Goal: Information Seeking & Learning: Check status

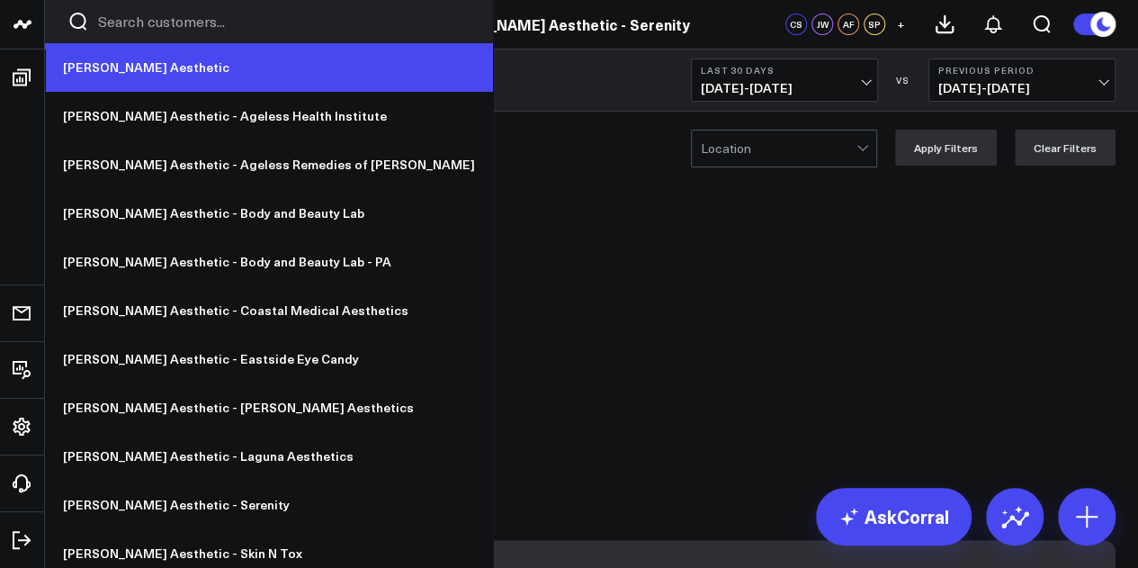
click at [103, 66] on link "[PERSON_NAME] Aesthetic" at bounding box center [269, 67] width 448 height 49
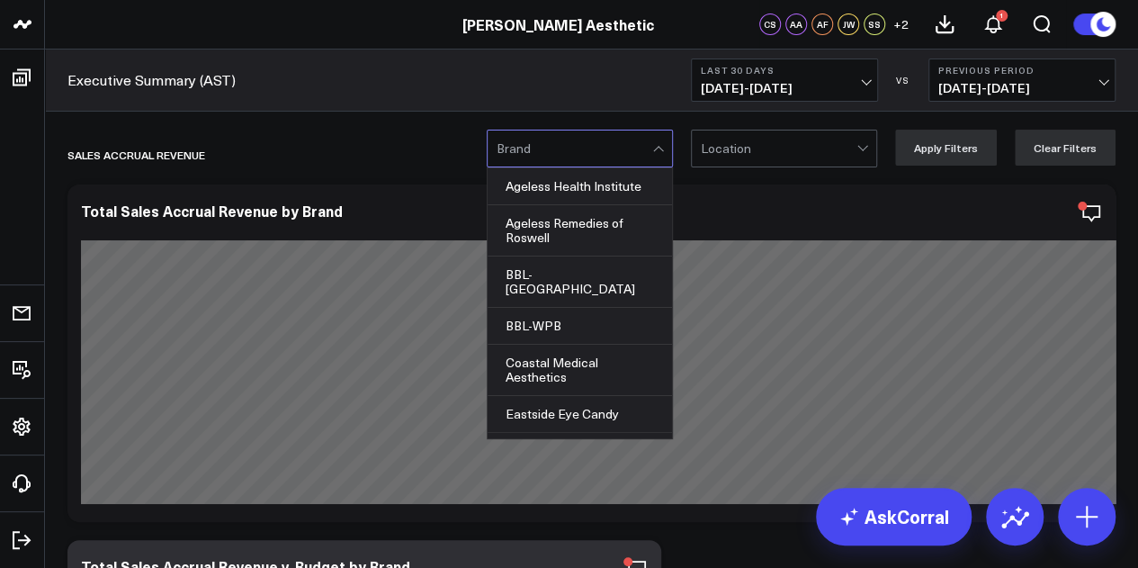
click at [563, 148] on div at bounding box center [575, 148] width 156 height 36
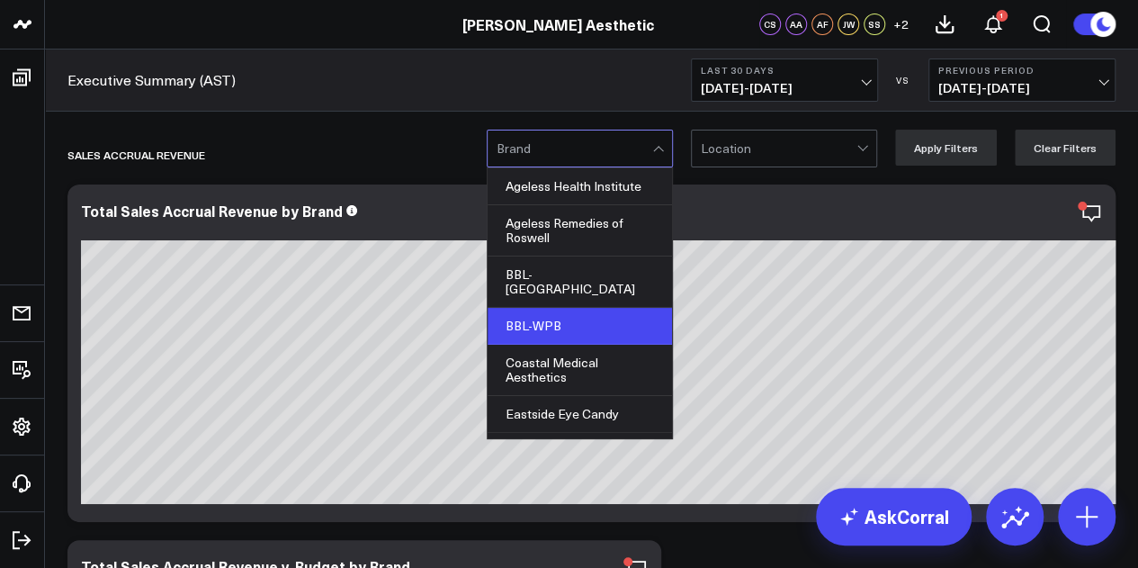
scroll to position [13, 0]
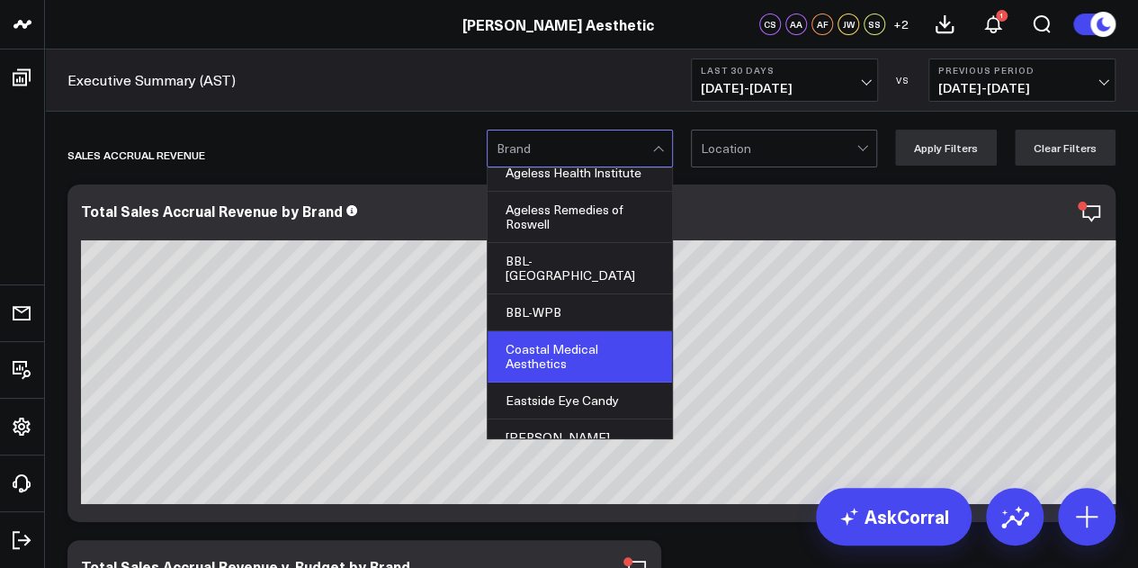
click at [578, 343] on div "Coastal Medical Aesthetics" at bounding box center [580, 356] width 184 height 51
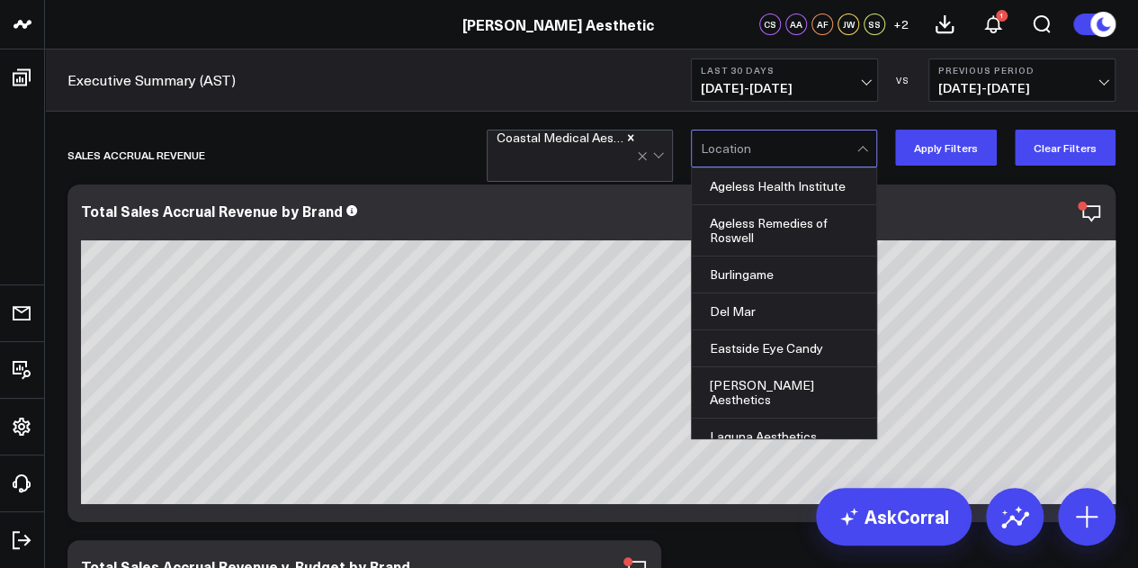
click at [801, 147] on div at bounding box center [779, 148] width 156 height 36
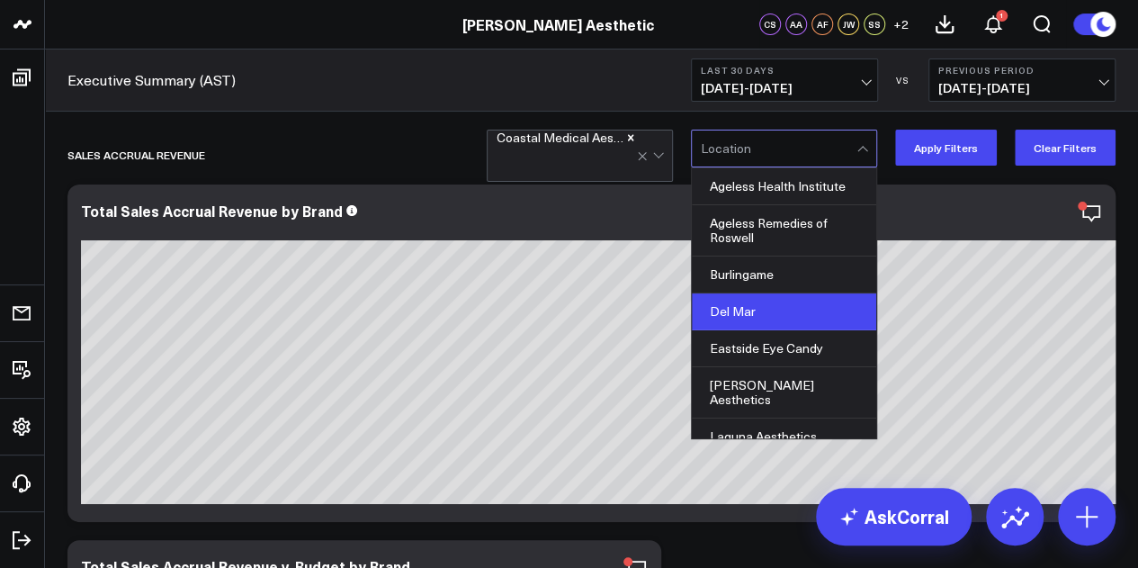
click at [792, 298] on div "Del Mar" at bounding box center [784, 311] width 184 height 37
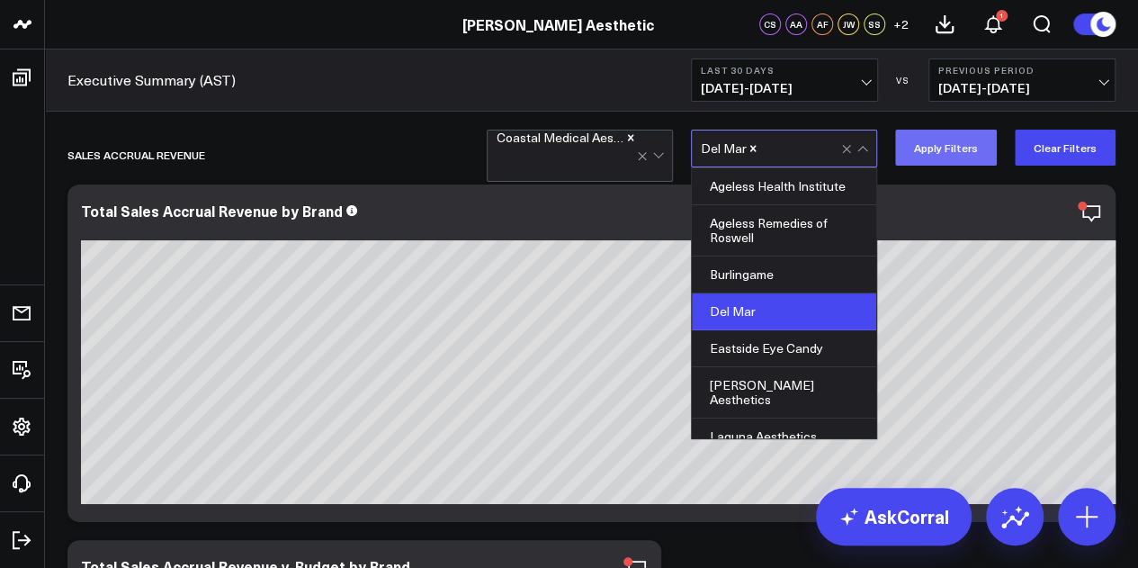
click at [988, 152] on button "Apply Filters" at bounding box center [946, 148] width 102 height 36
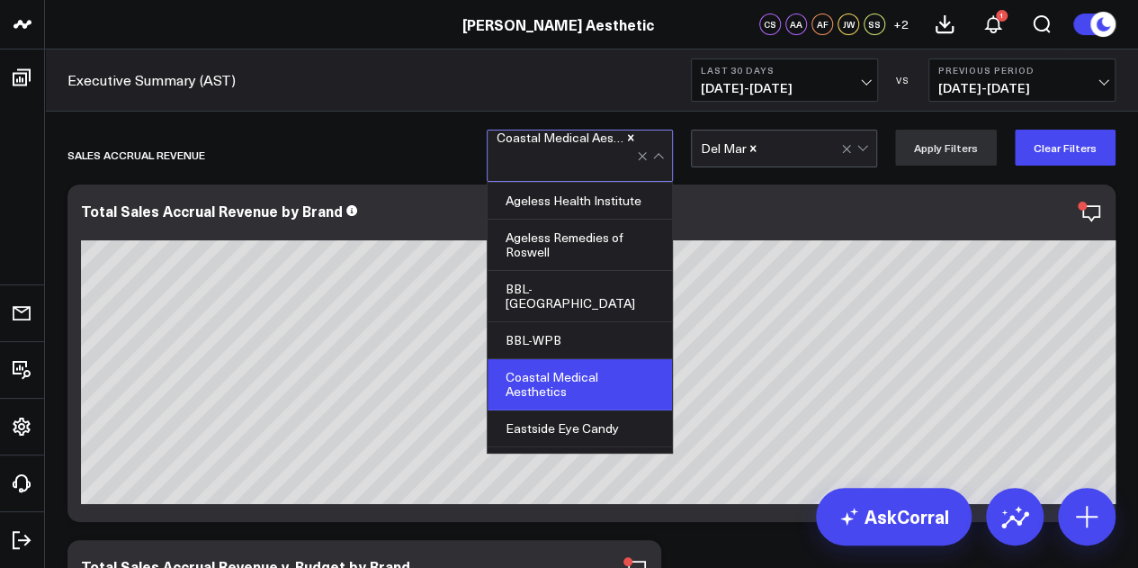
click at [668, 155] on div at bounding box center [652, 155] width 31 height 50
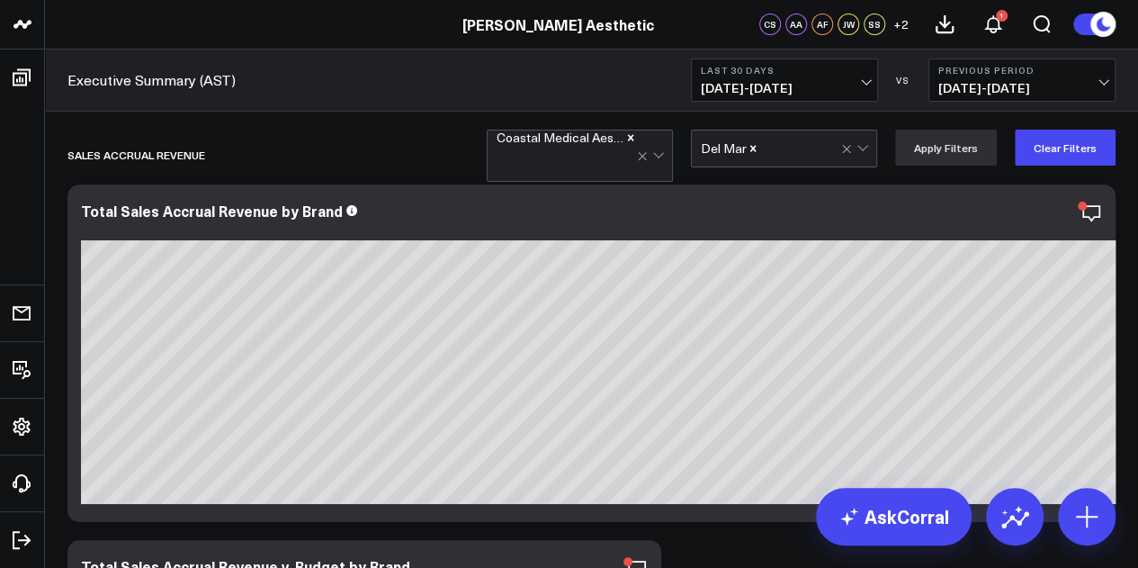
click at [668, 155] on div at bounding box center [652, 155] width 31 height 50
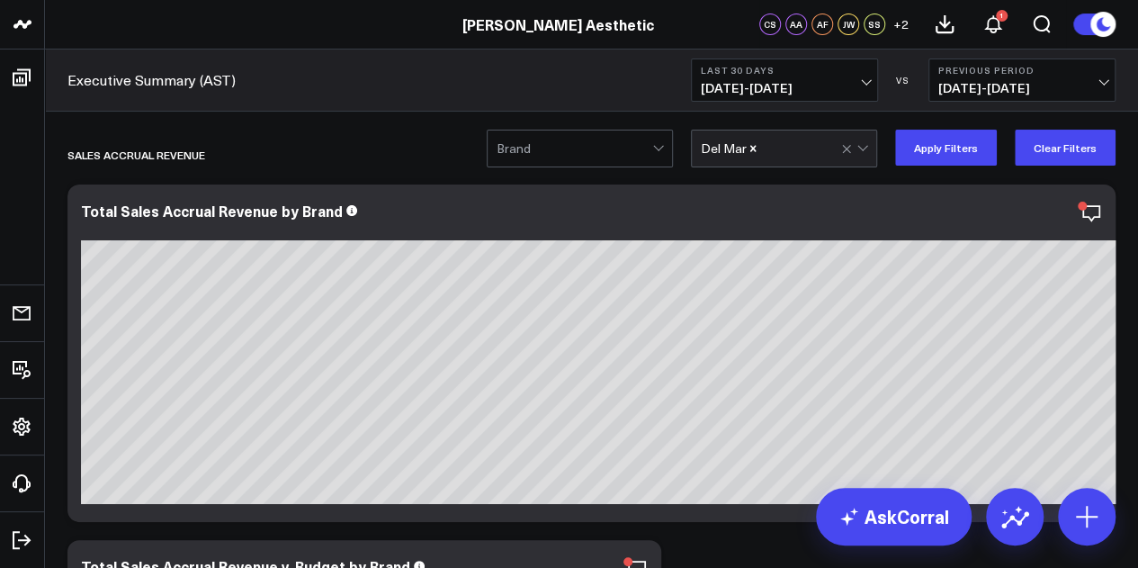
click at [590, 138] on div at bounding box center [575, 148] width 156 height 36
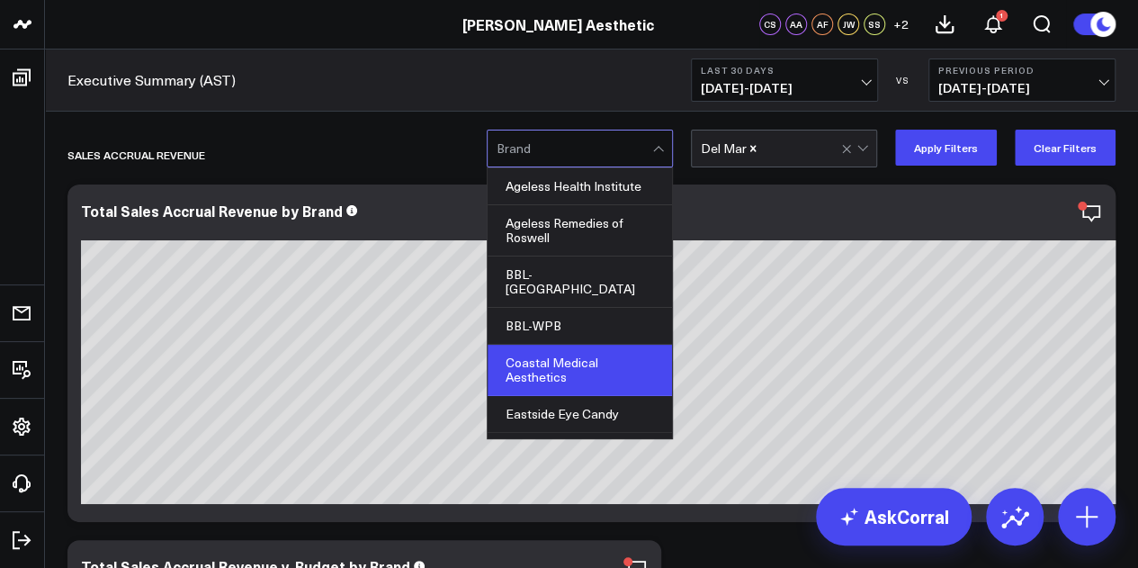
click at [596, 368] on div "Coastal Medical Aesthetics" at bounding box center [580, 370] width 184 height 51
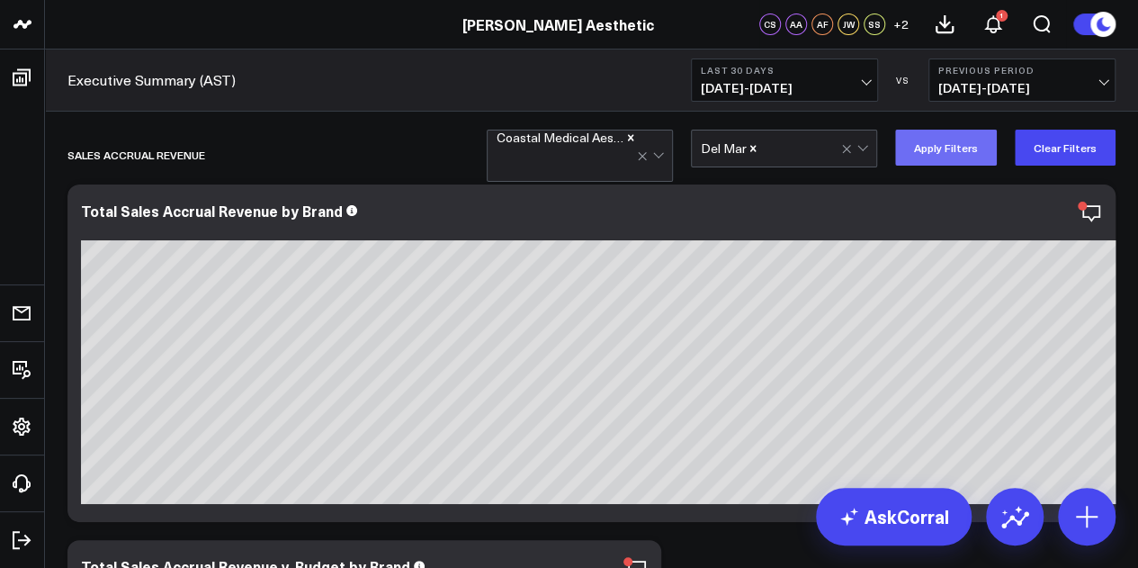
click at [974, 158] on button "Apply Filters" at bounding box center [946, 148] width 102 height 36
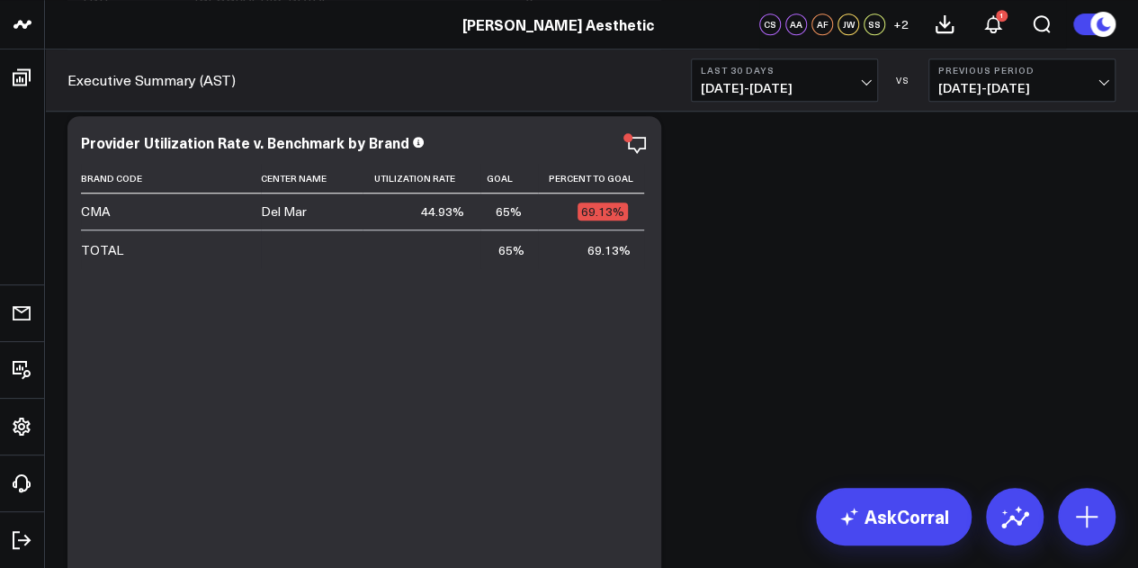
scroll to position [3977, 0]
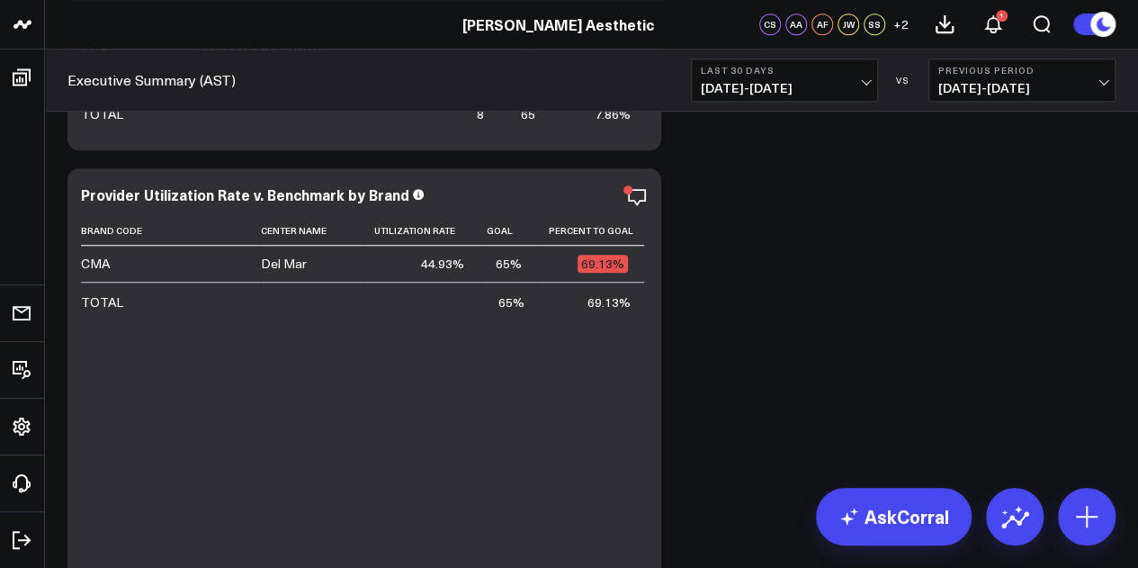
click at [821, 89] on span "[DATE] - [DATE]" at bounding box center [784, 88] width 167 height 14
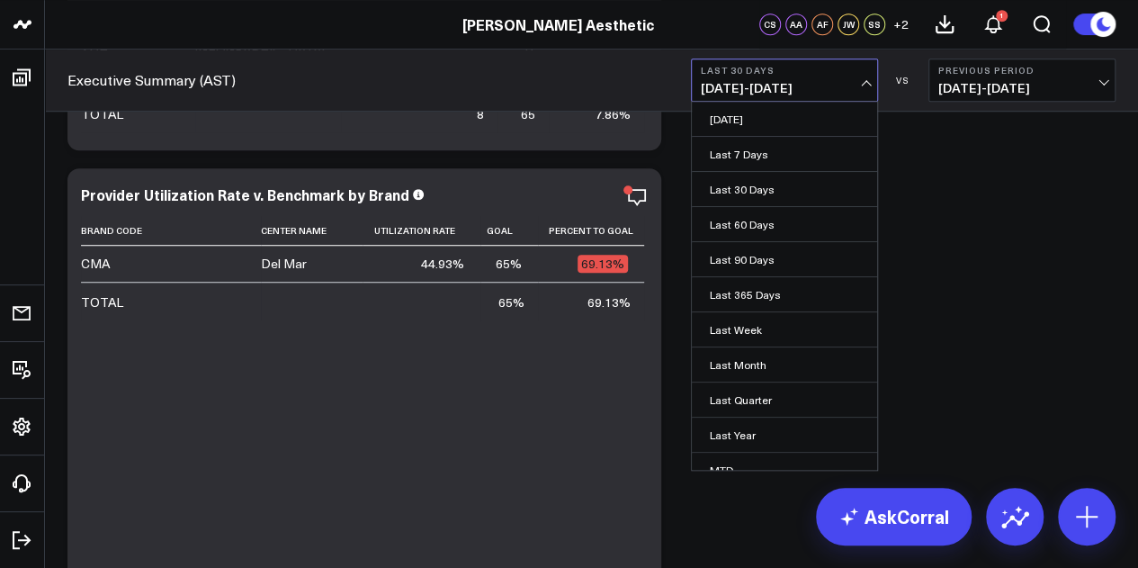
click at [821, 89] on span "[DATE] - [DATE]" at bounding box center [784, 88] width 167 height 14
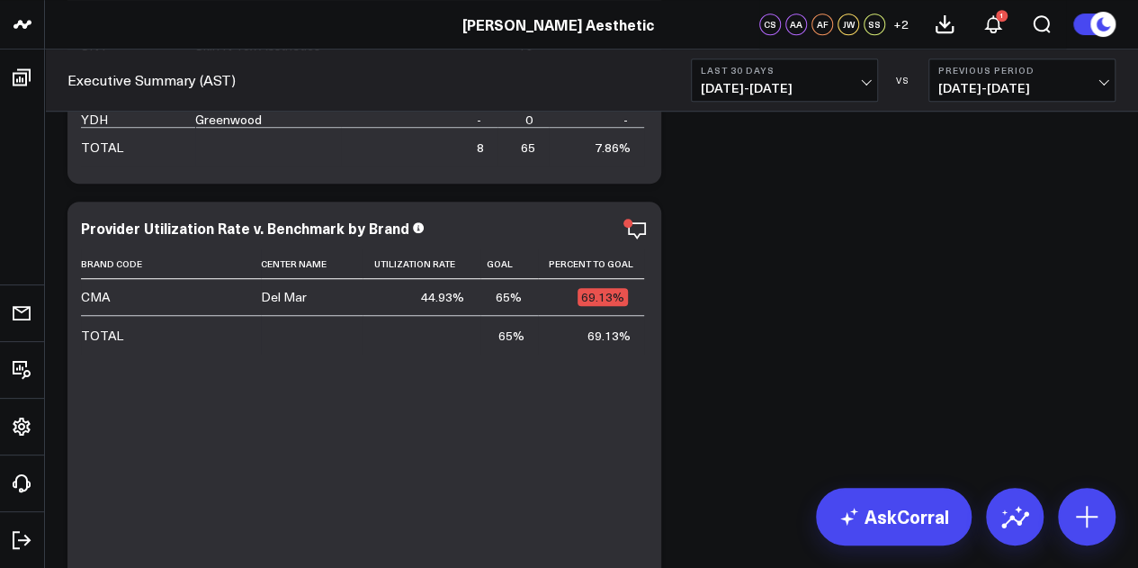
scroll to position [3952, 0]
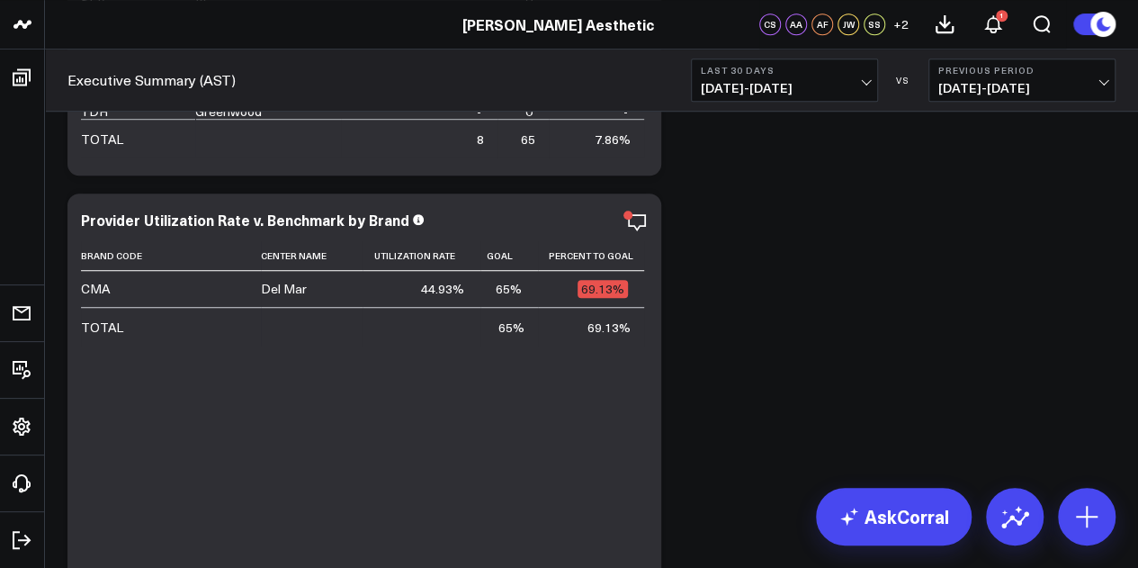
click at [796, 82] on span "[DATE] - [DATE]" at bounding box center [784, 88] width 167 height 14
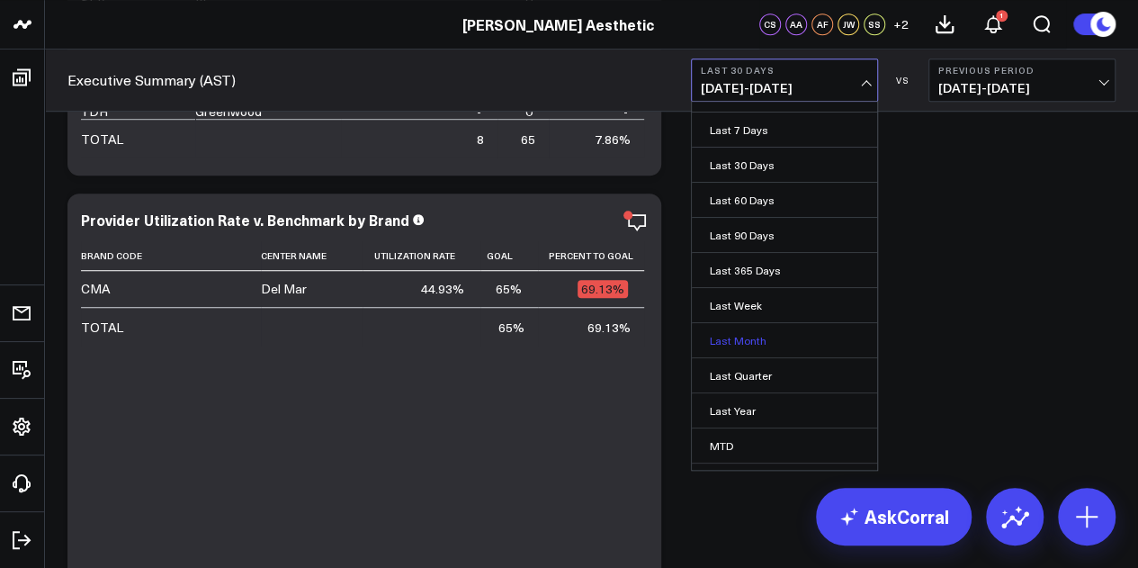
scroll to position [23, 0]
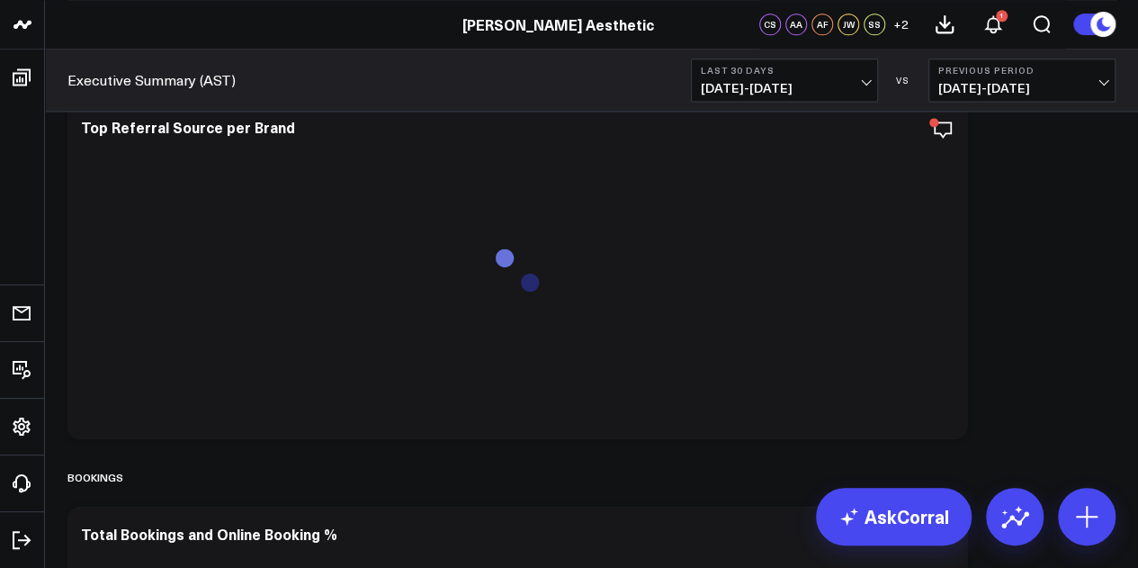
scroll to position [14862, 0]
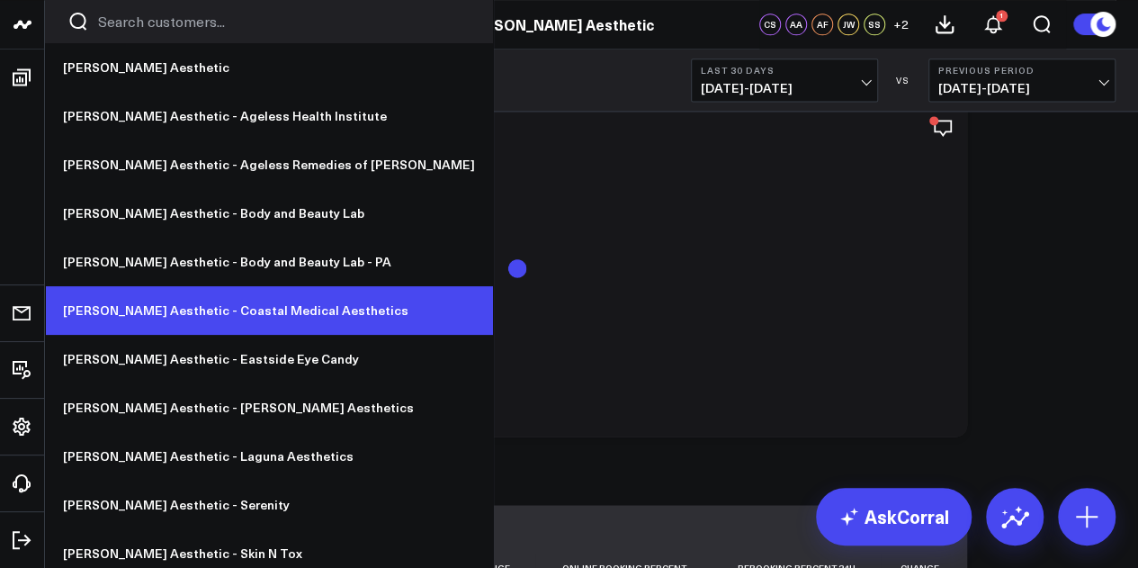
click at [153, 318] on link "[PERSON_NAME] Aesthetic - Coastal Medical Aesthetics" at bounding box center [269, 310] width 448 height 49
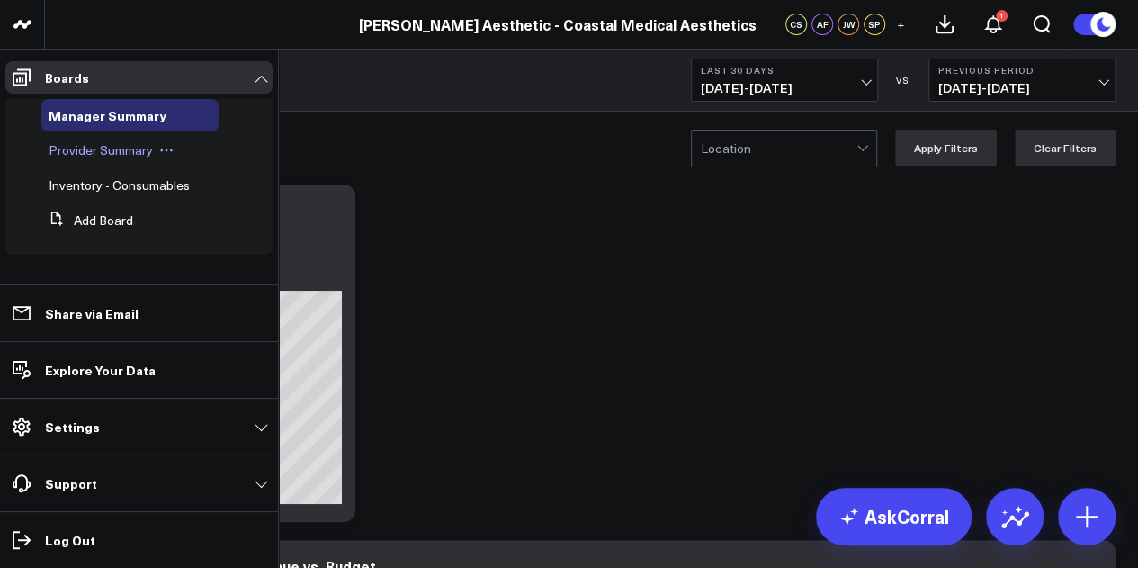
click at [94, 154] on span "Provider Summary" at bounding box center [101, 149] width 104 height 17
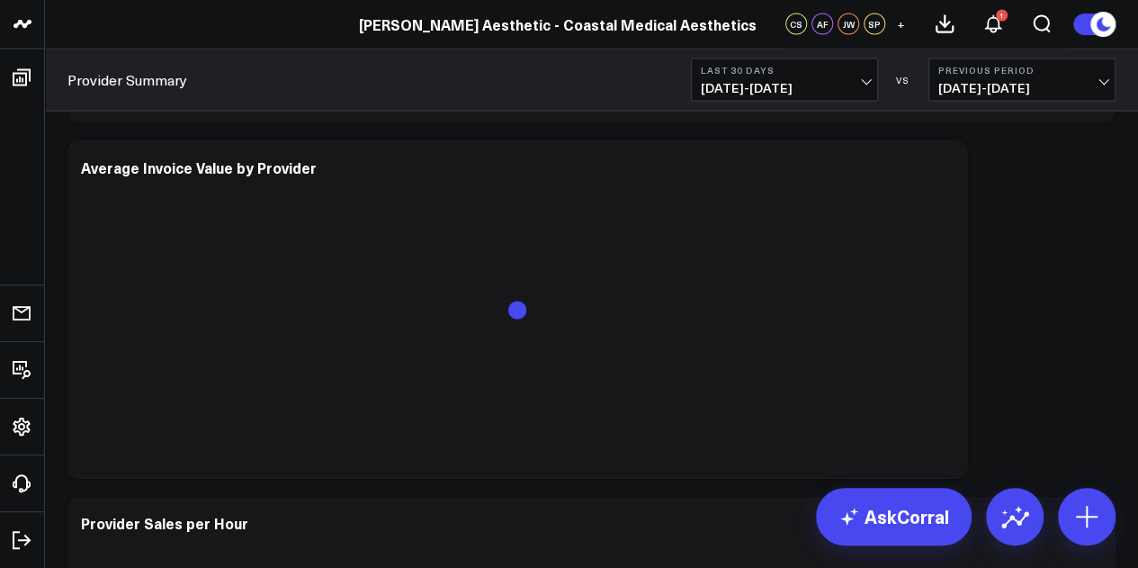
scroll to position [1876, 0]
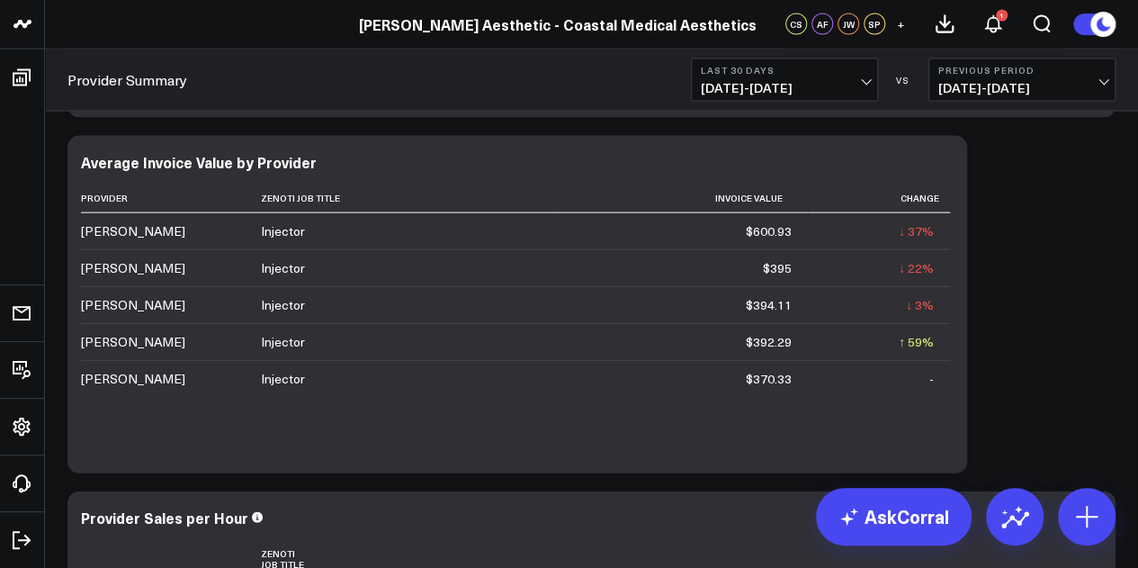
click at [847, 84] on span "08/18/25 - 09/16/25" at bounding box center [784, 88] width 167 height 14
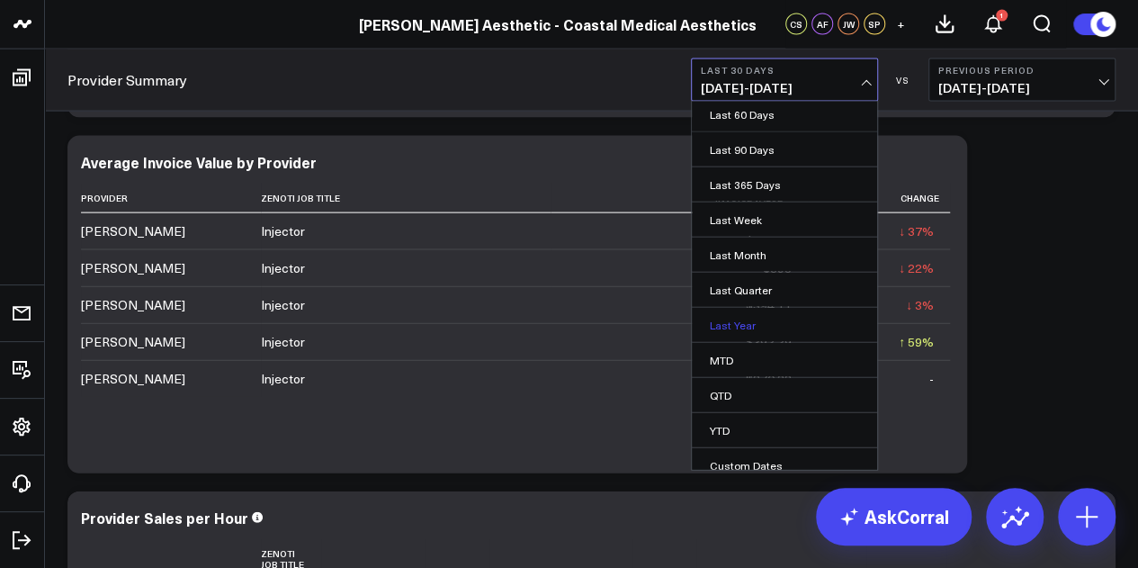
scroll to position [117, 0]
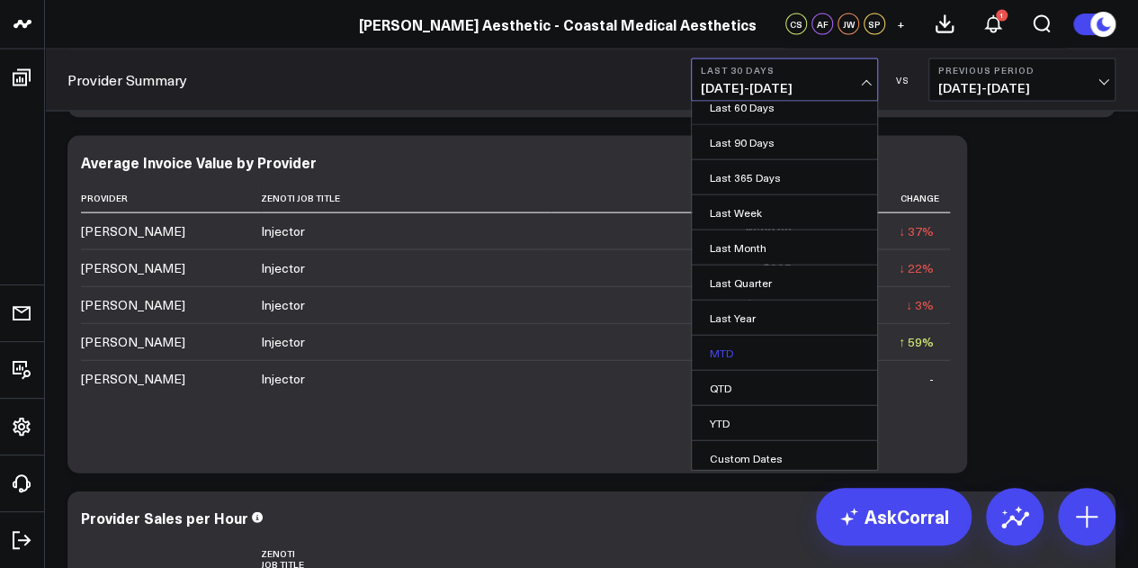
click at [794, 341] on link "MTD" at bounding box center [784, 353] width 185 height 34
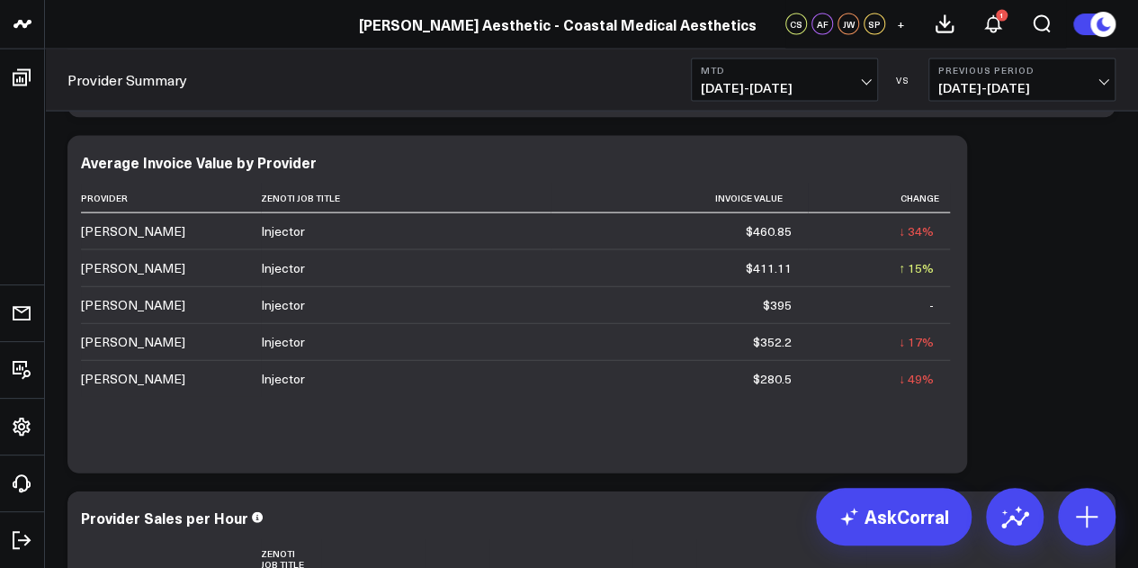
click at [772, 87] on span "09/01/25 - 09/16/25" at bounding box center [784, 88] width 167 height 14
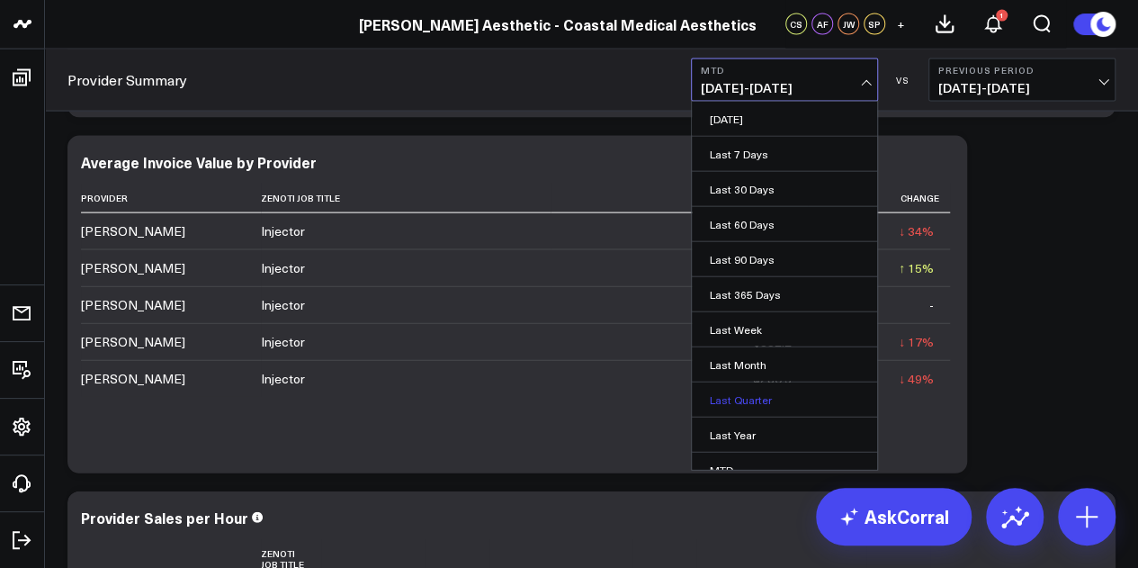
click at [786, 404] on link "Last Quarter" at bounding box center [784, 399] width 185 height 34
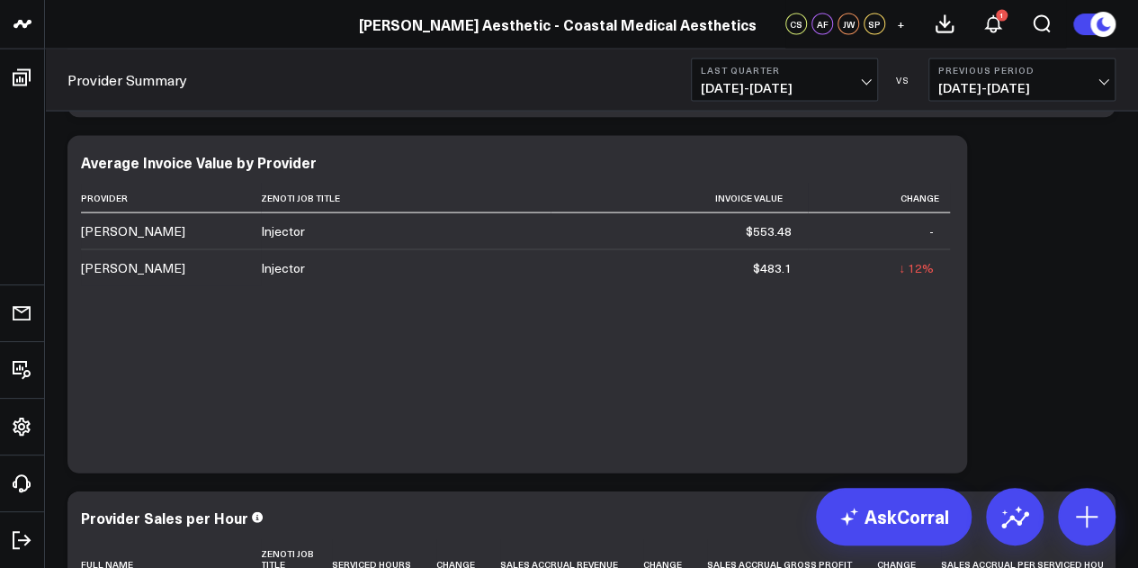
click at [795, 75] on b "Last Quarter" at bounding box center [784, 70] width 167 height 11
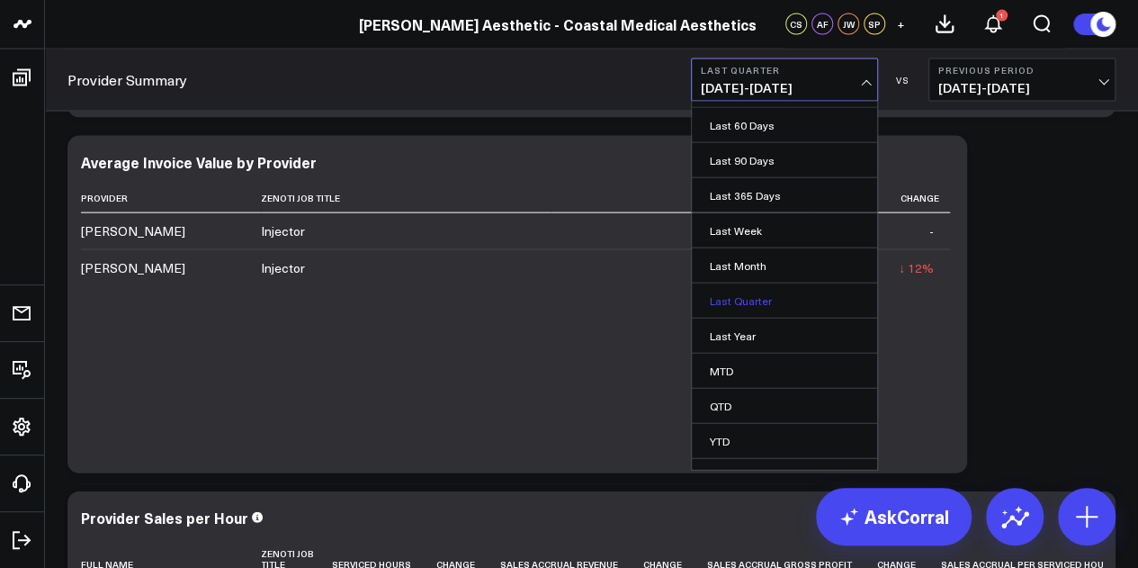
scroll to position [117, 0]
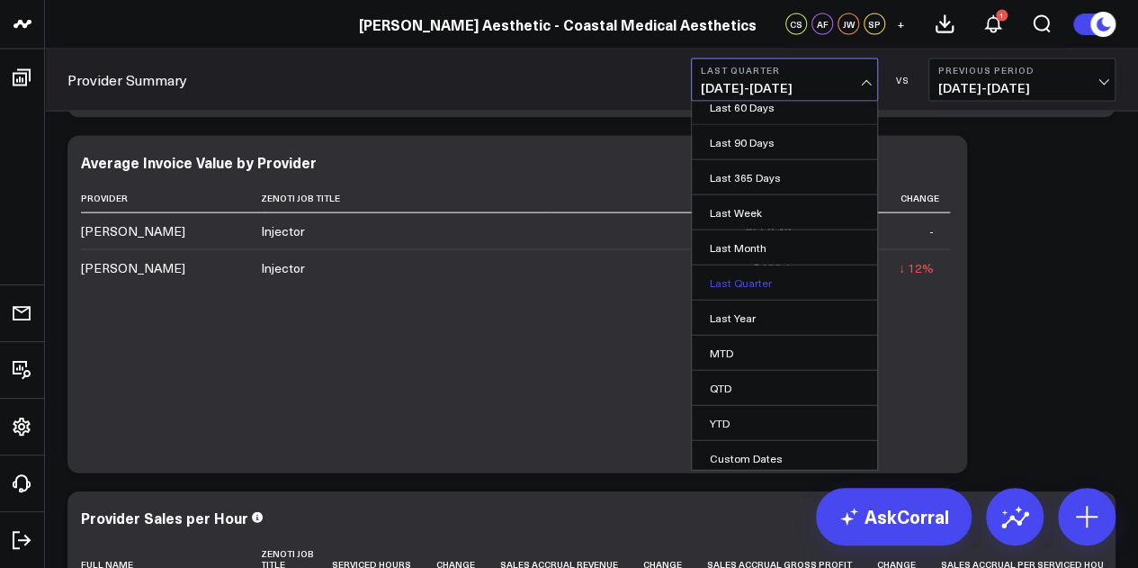
click at [779, 381] on link "QTD" at bounding box center [784, 388] width 185 height 34
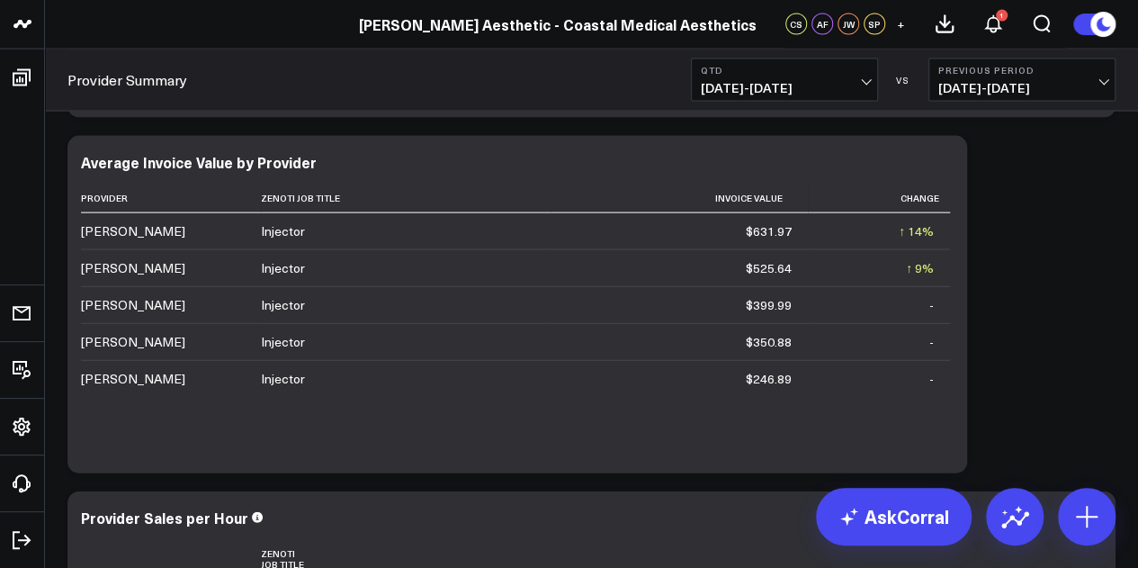
click at [788, 85] on span "07/01/25 - 09/16/25" at bounding box center [784, 88] width 167 height 14
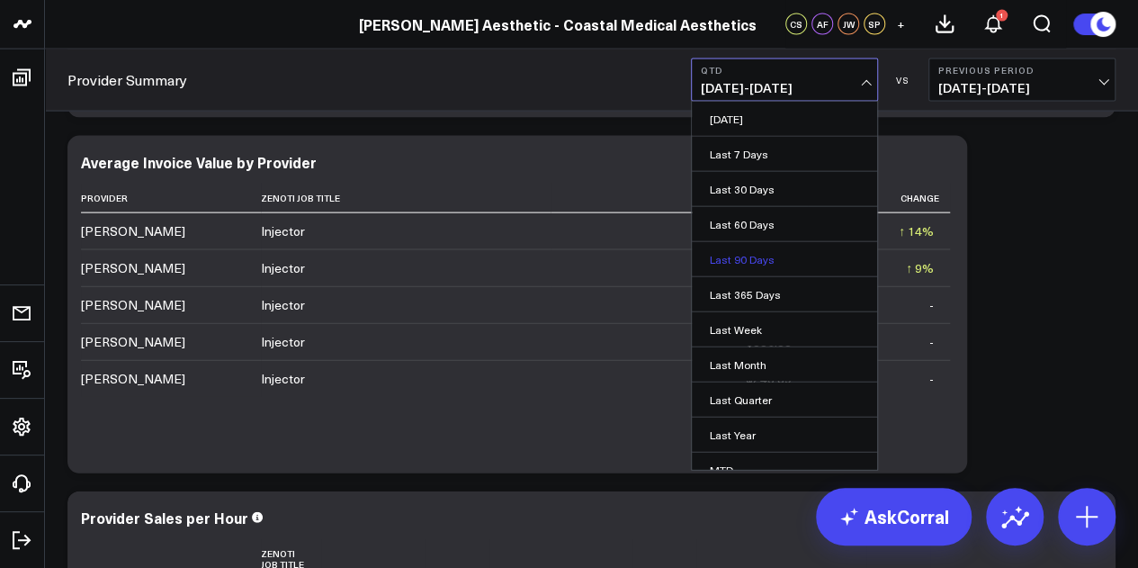
click at [761, 262] on link "Last 90 Days" at bounding box center [784, 259] width 185 height 34
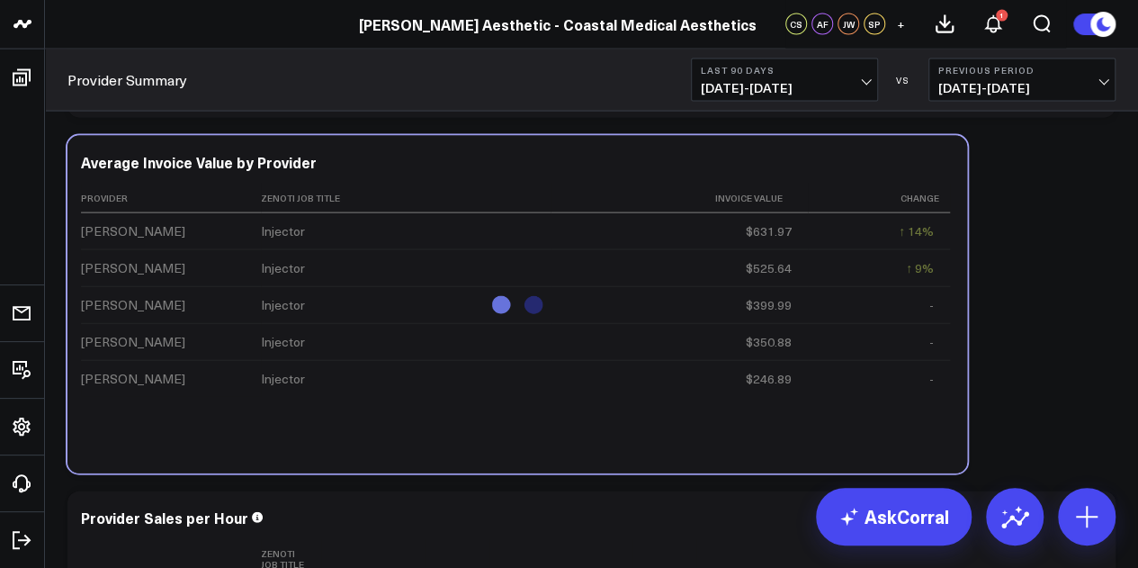
click at [761, 262] on div "$525.64" at bounding box center [769, 268] width 46 height 18
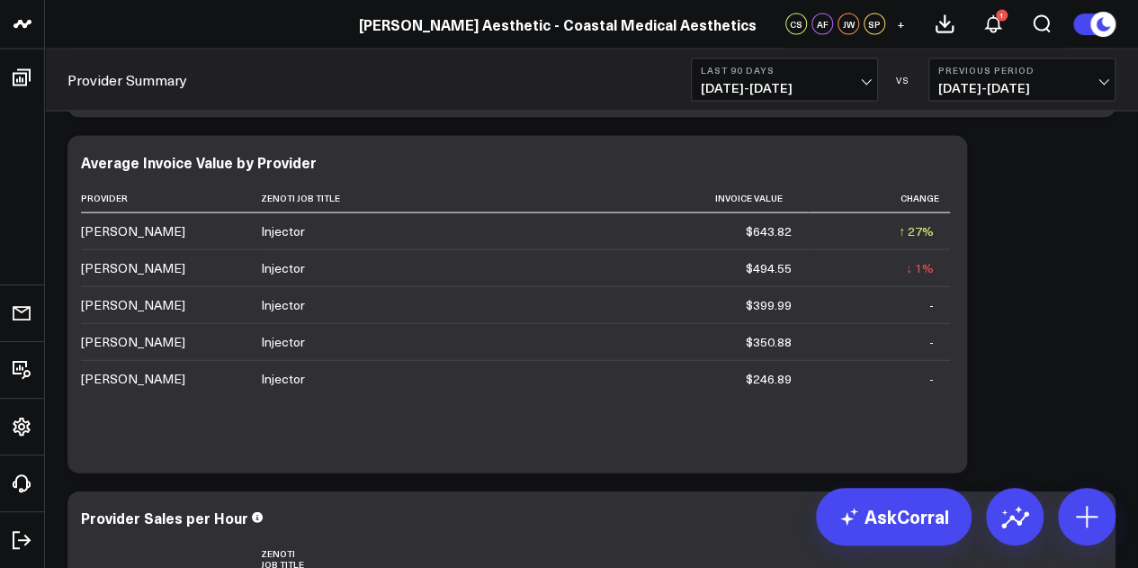
click at [794, 89] on span "06/19/25 - 09/16/25" at bounding box center [784, 88] width 167 height 14
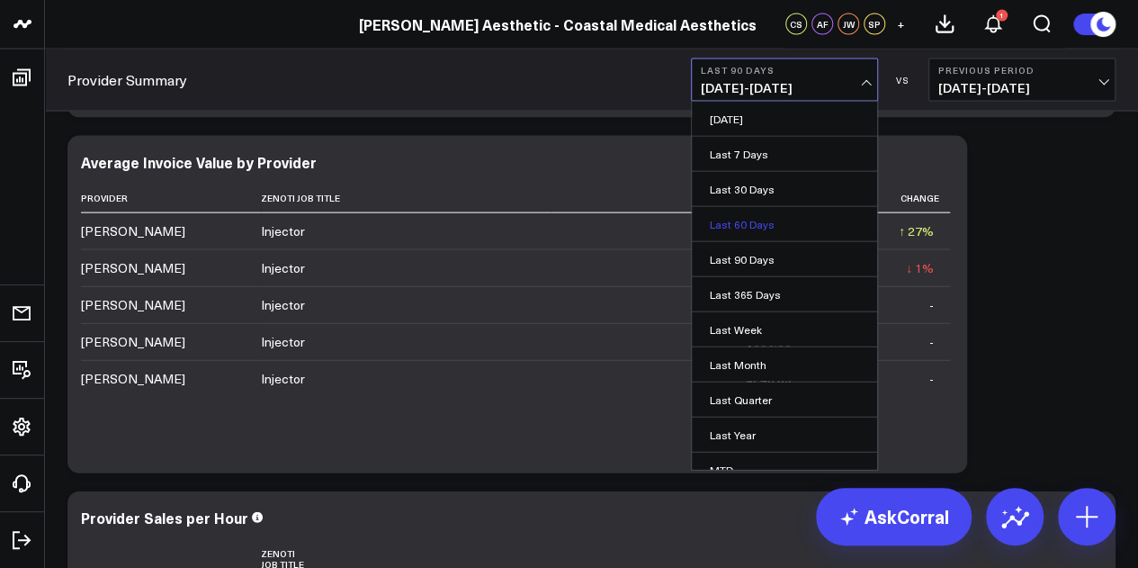
click at [794, 215] on link "Last 60 Days" at bounding box center [784, 224] width 185 height 34
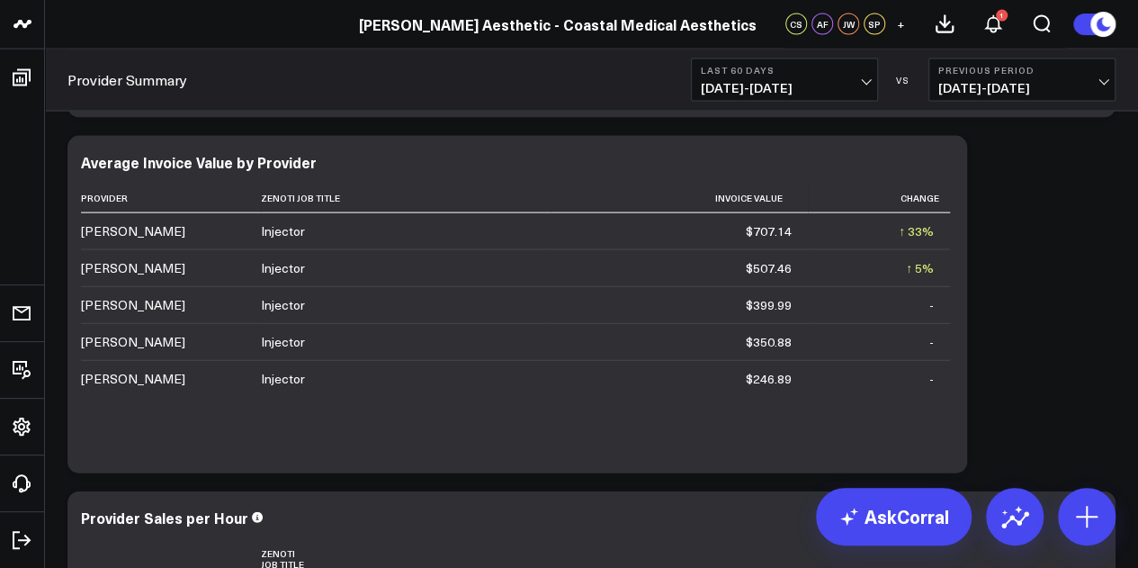
click at [752, 86] on span "07/19/25 - 09/16/25" at bounding box center [784, 88] width 167 height 14
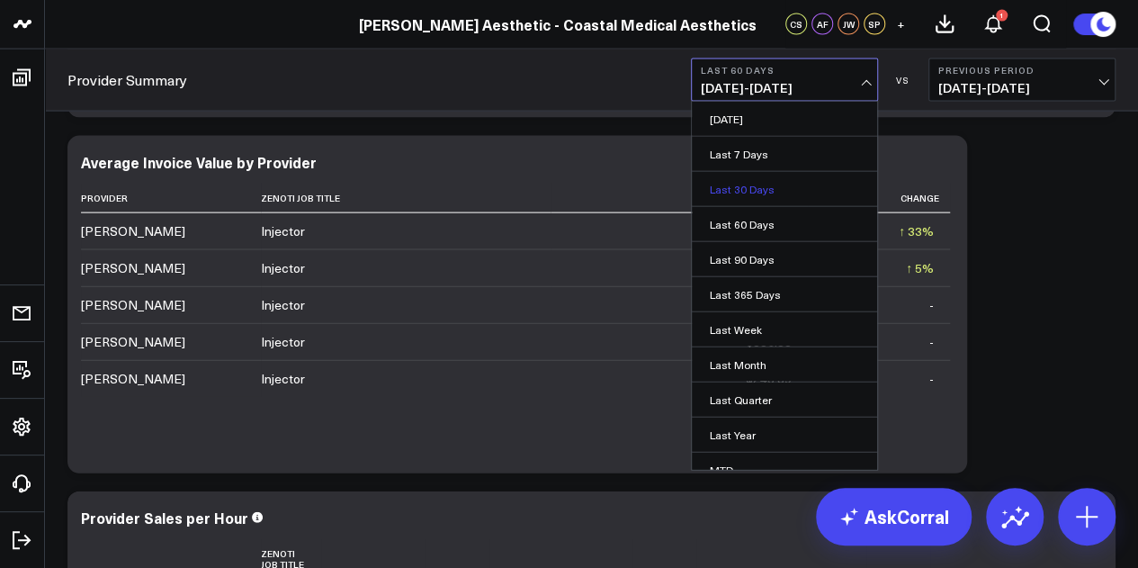
click at [787, 184] on link "Last 30 Days" at bounding box center [784, 189] width 185 height 34
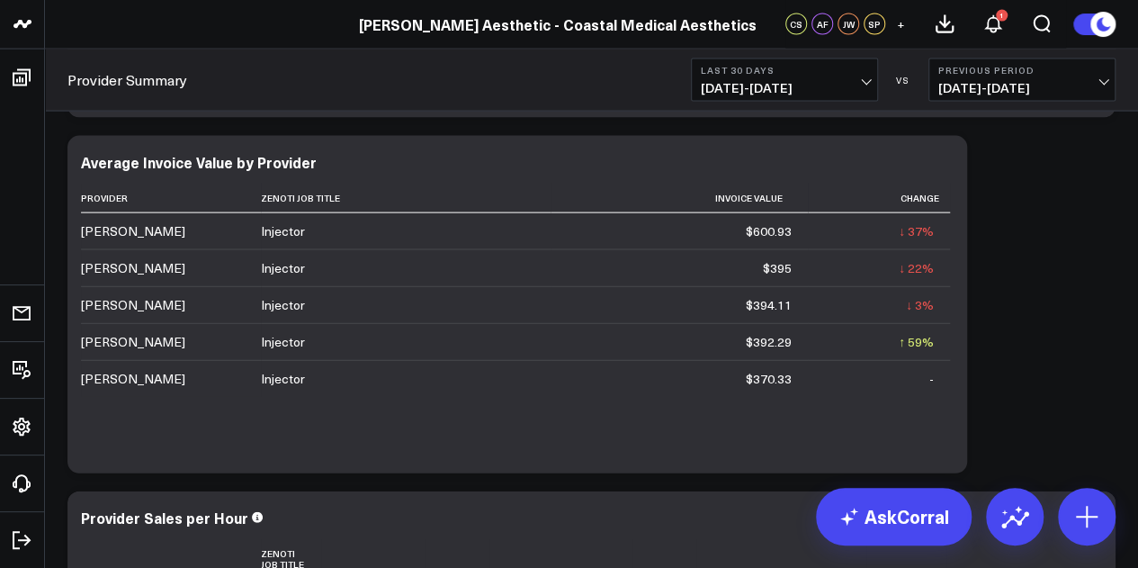
click at [778, 93] on span "[DATE] - [DATE]" at bounding box center [784, 88] width 167 height 14
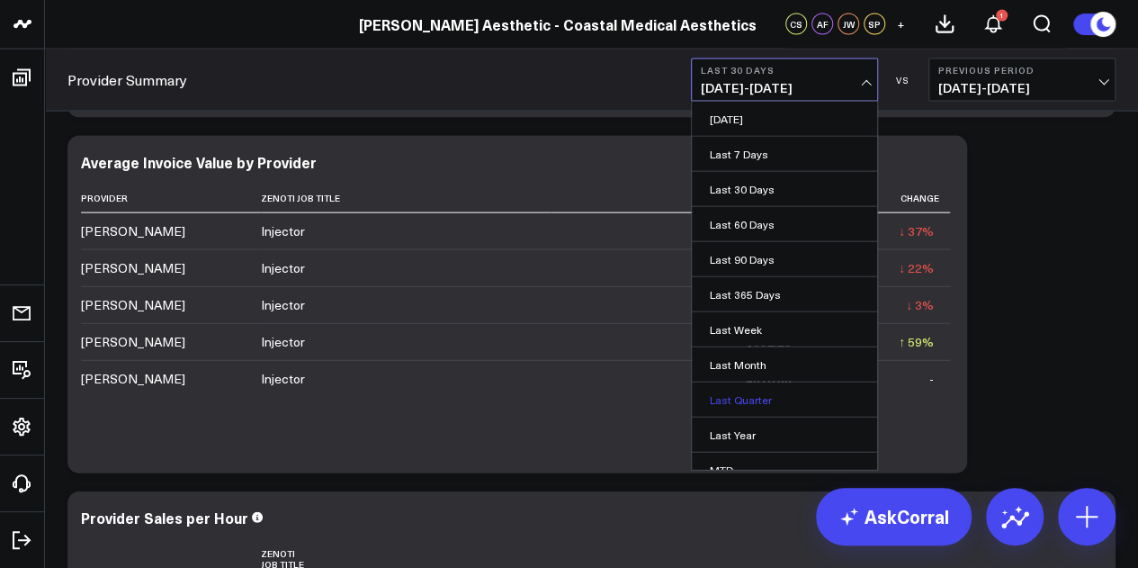
scroll to position [117, 0]
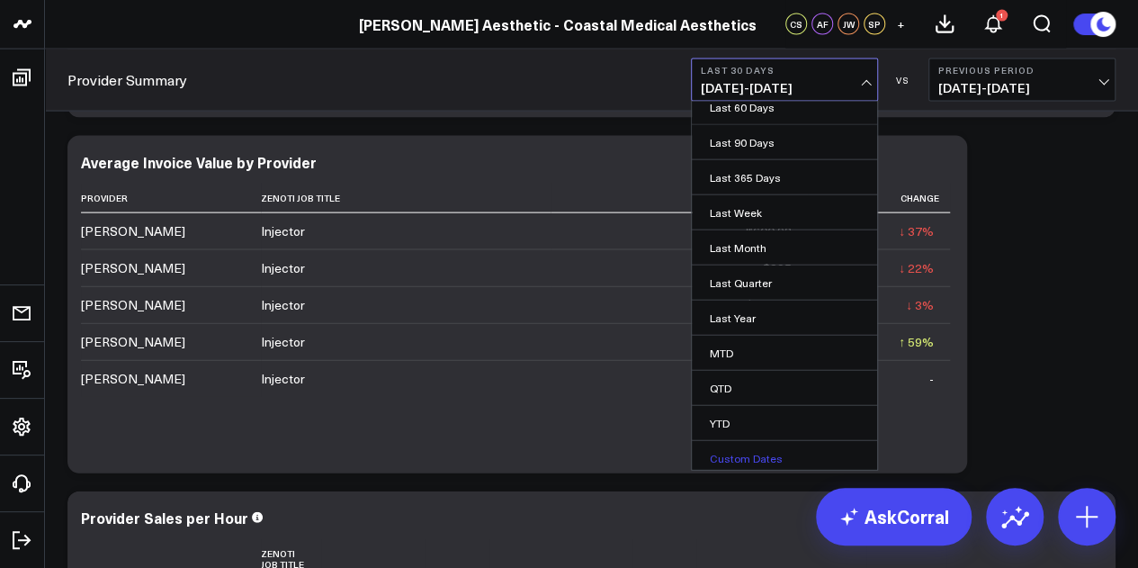
click at [772, 450] on link "Custom Dates" at bounding box center [784, 458] width 185 height 34
select select "8"
select select "2025"
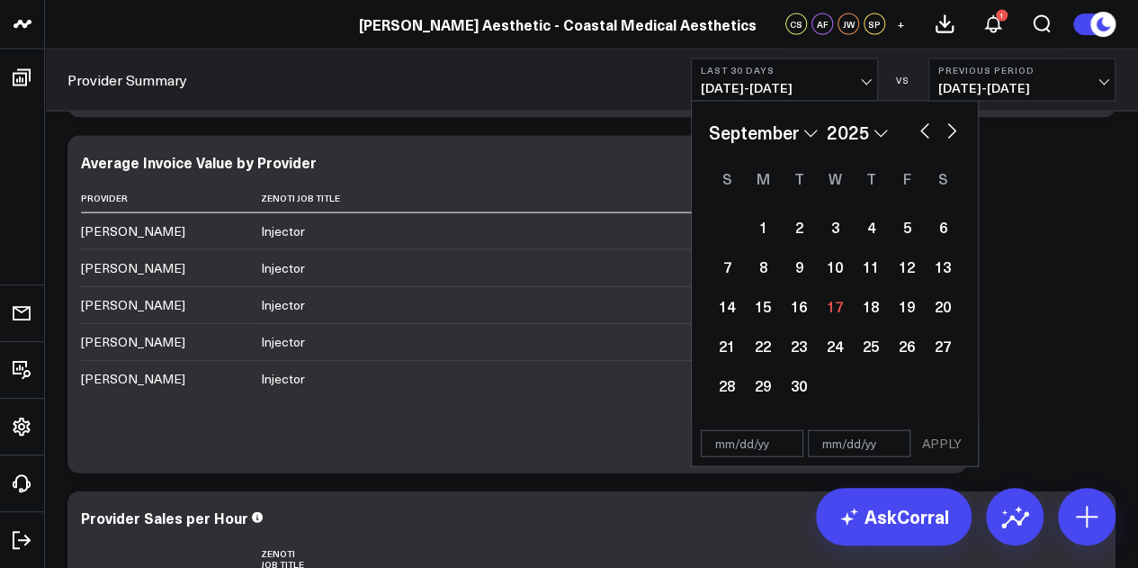
click at [926, 124] on button "button" at bounding box center [925, 130] width 18 height 22
select select "7"
select select "2025"
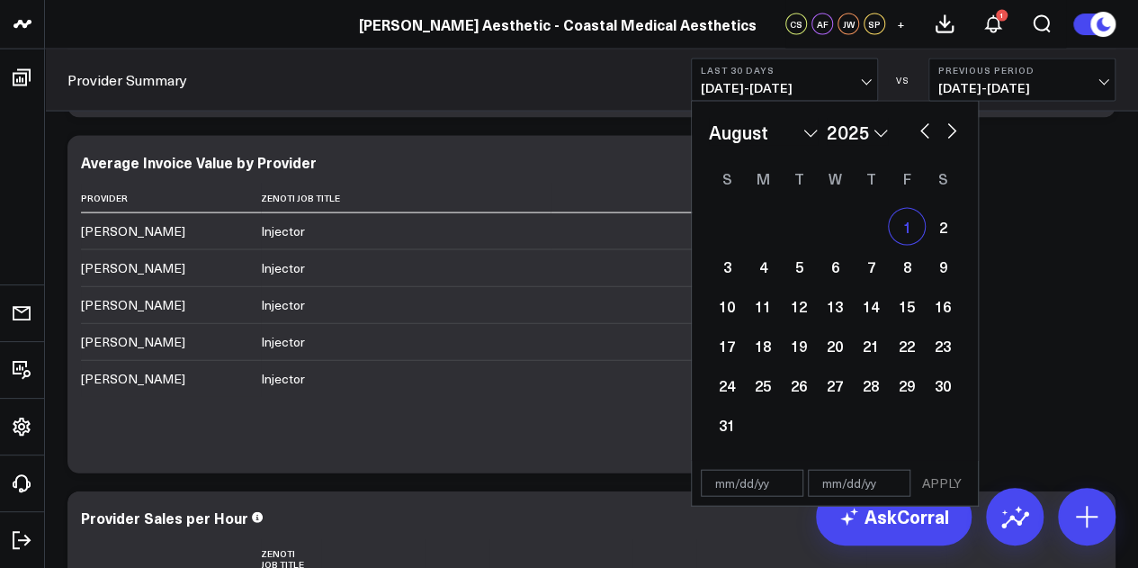
click at [914, 229] on div "1" at bounding box center [907, 227] width 36 height 36
type input "08/01/25"
select select "7"
select select "2025"
click at [947, 129] on button "button" at bounding box center [952, 130] width 18 height 22
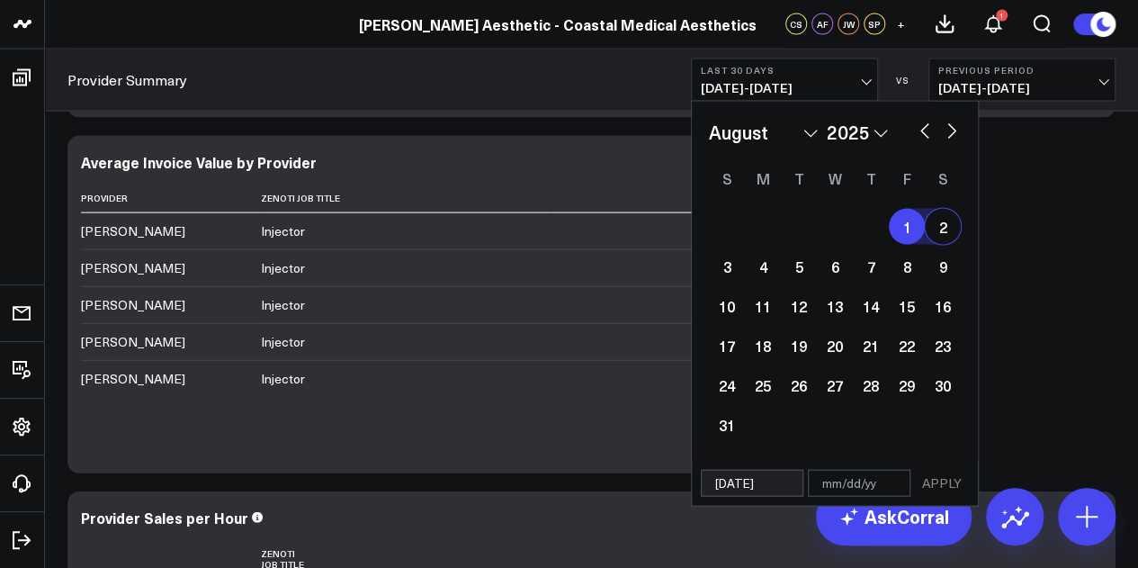
select select "8"
select select "2025"
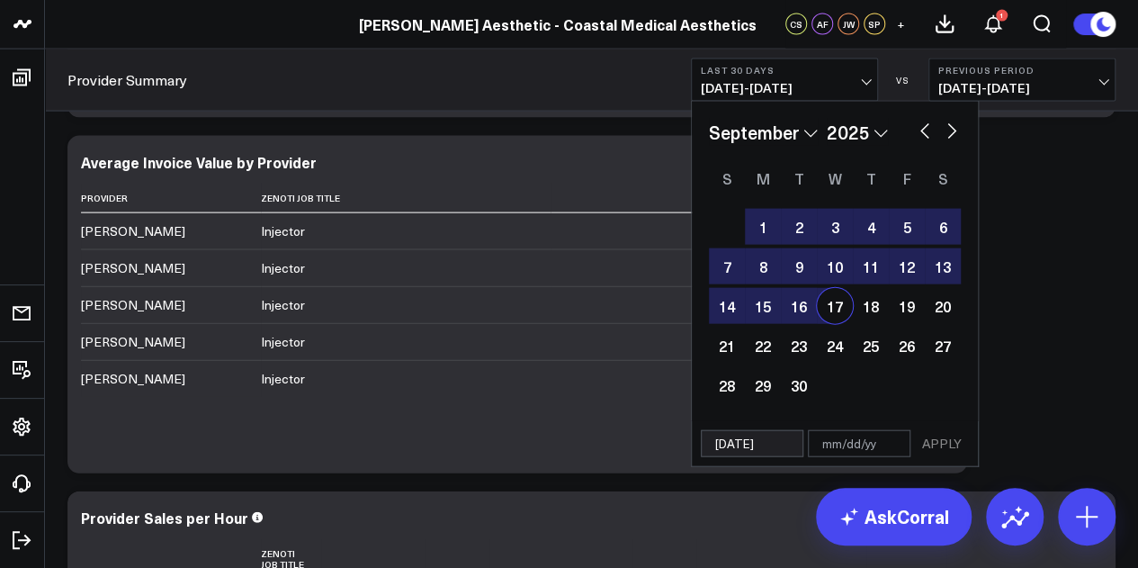
click at [836, 318] on div "17" at bounding box center [835, 306] width 36 height 36
type input "09/17/25"
select select "8"
select select "2025"
click at [935, 451] on button "APPLY" at bounding box center [942, 443] width 54 height 27
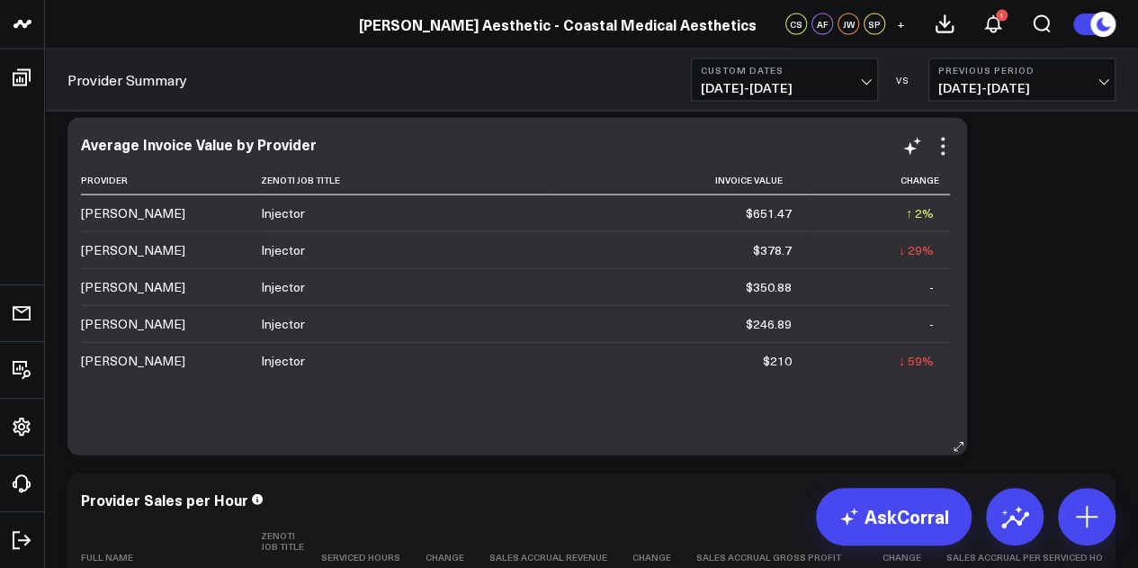
scroll to position [1874, 0]
